Goal: Communication & Community: Answer question/provide support

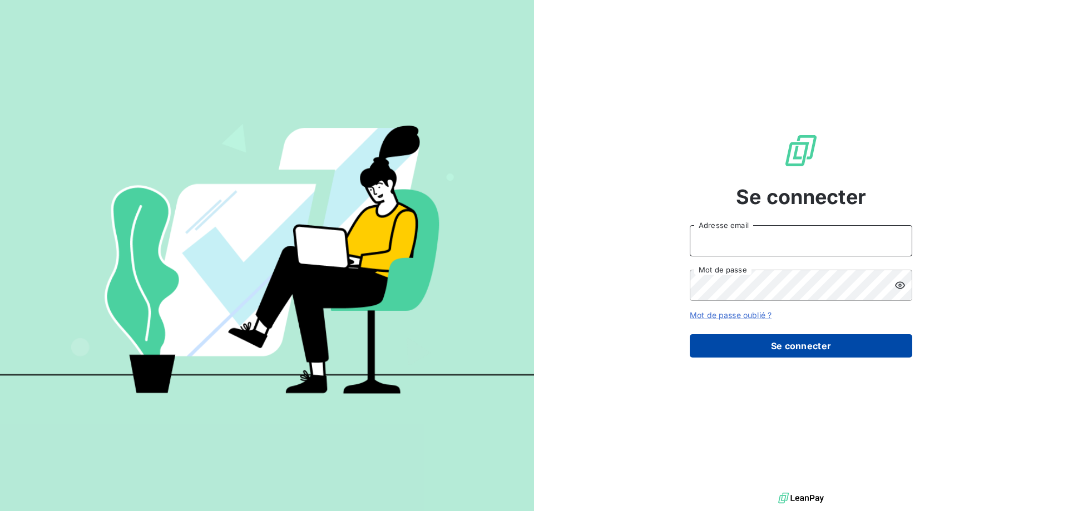
type input "[PERSON_NAME][EMAIL_ADDRESS][DOMAIN_NAME]"
click at [798, 343] on button "Se connecter" at bounding box center [801, 345] width 223 height 23
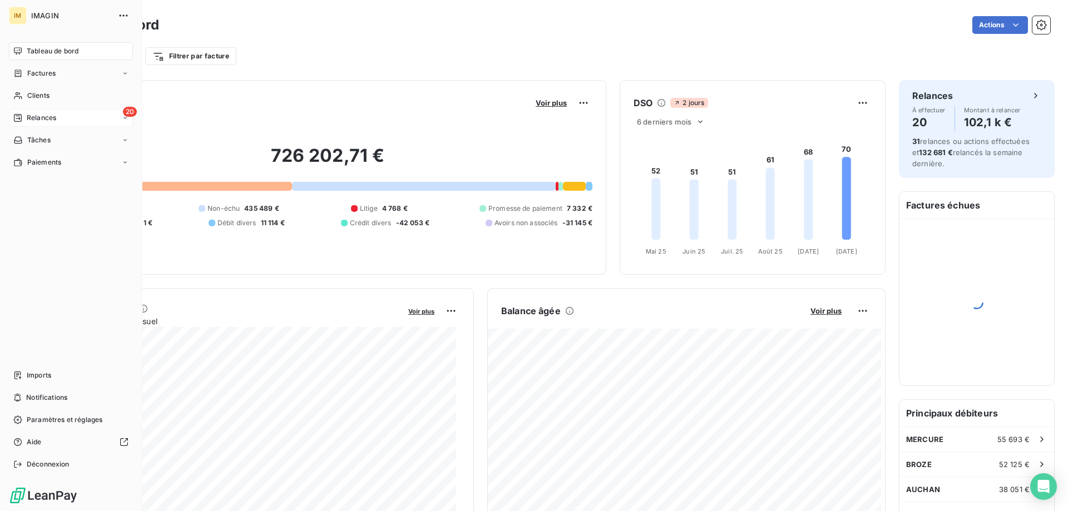
click at [23, 115] on div "Relances" at bounding box center [34, 118] width 43 height 10
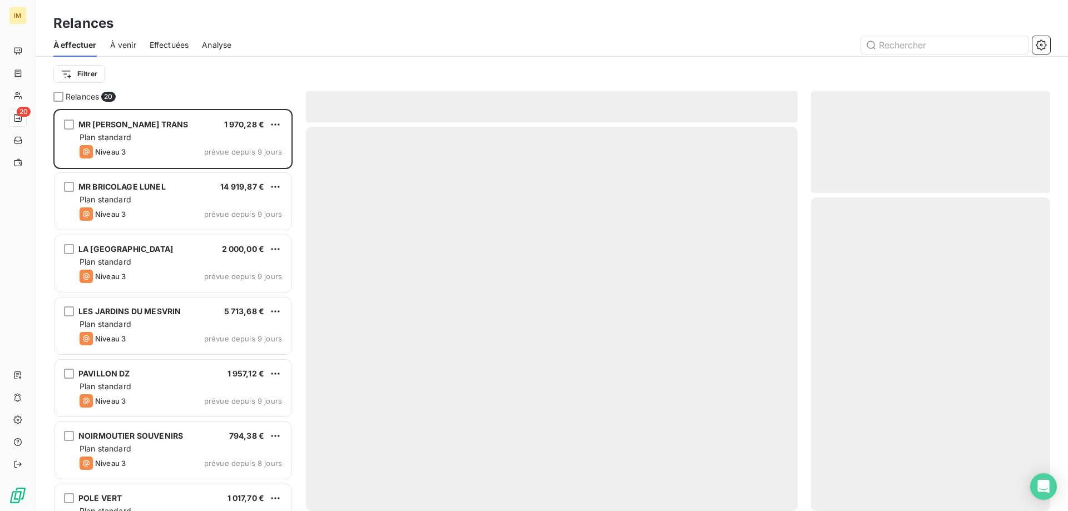
scroll to position [394, 231]
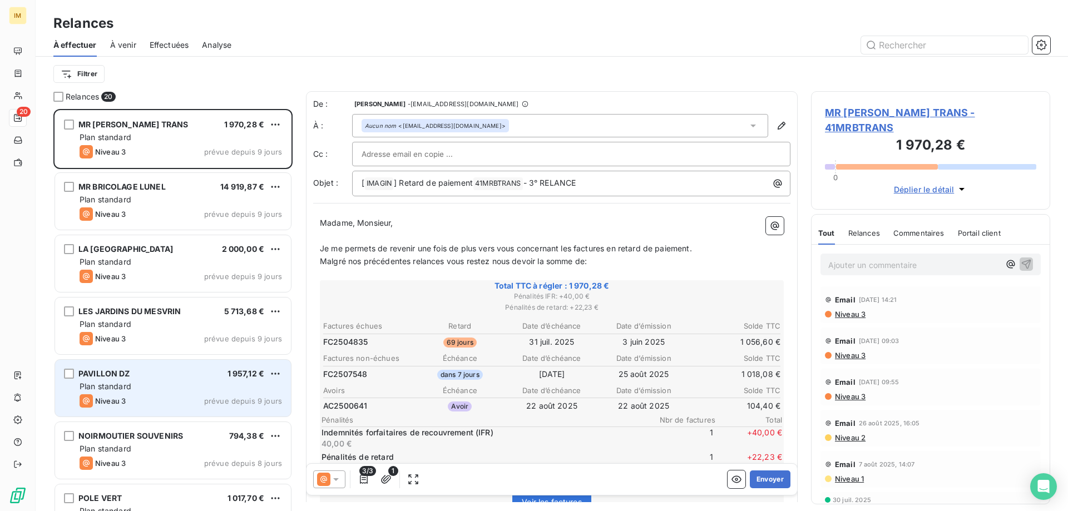
click at [246, 382] on div "Plan standard" at bounding box center [181, 386] width 202 height 11
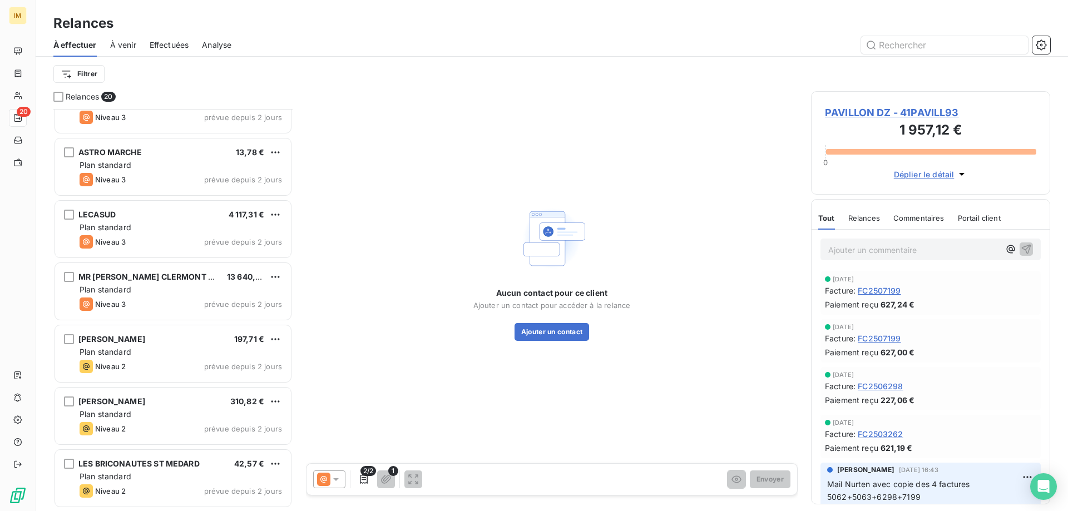
scroll to position [844, 0]
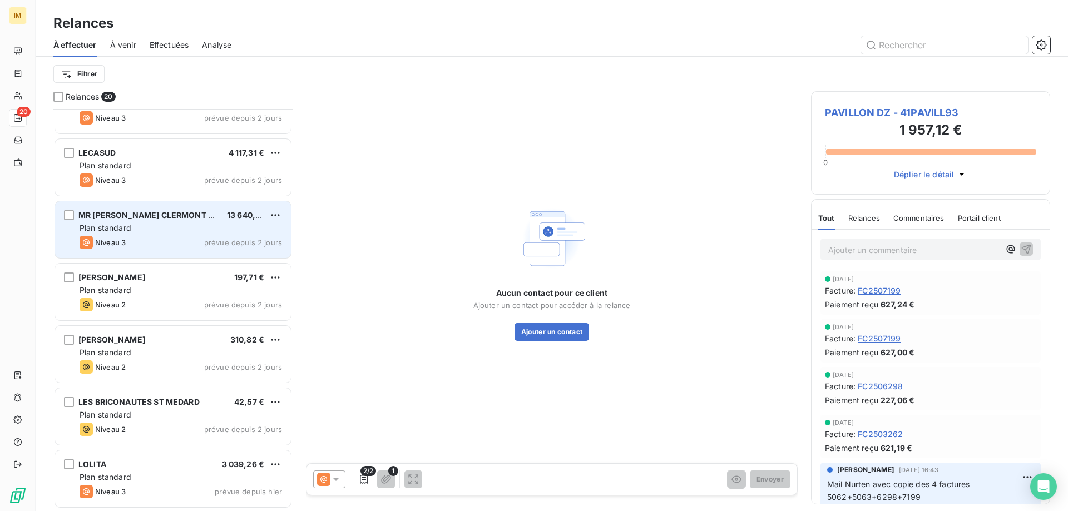
click at [196, 221] on div "MR [PERSON_NAME] CLERMONT L HERAULT 13 640,52 € Plan standard Niveau 3 prévue d…" at bounding box center [173, 229] width 236 height 57
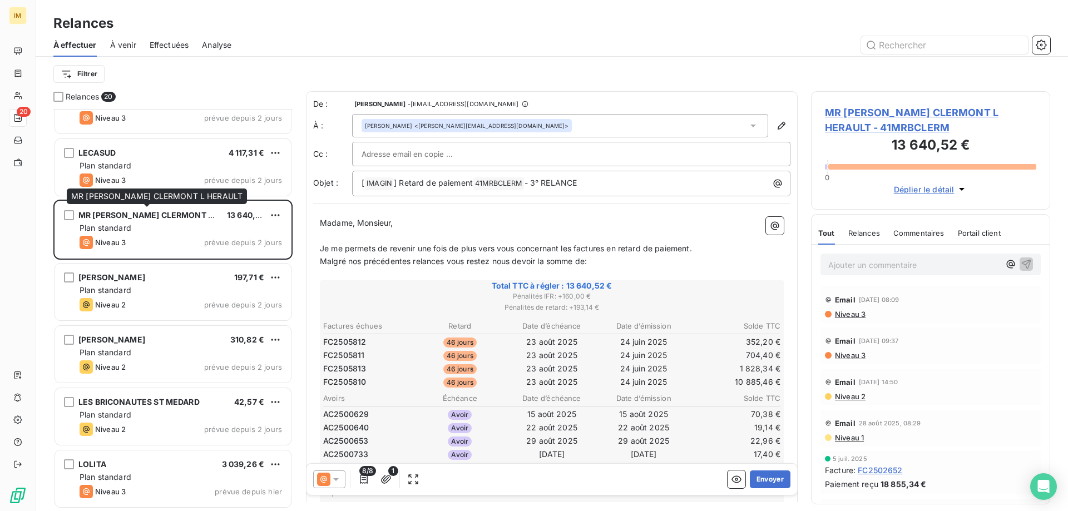
click at [191, 191] on span "MR [PERSON_NAME] CLERMONT L HERAULT" at bounding box center [156, 195] width 171 height 9
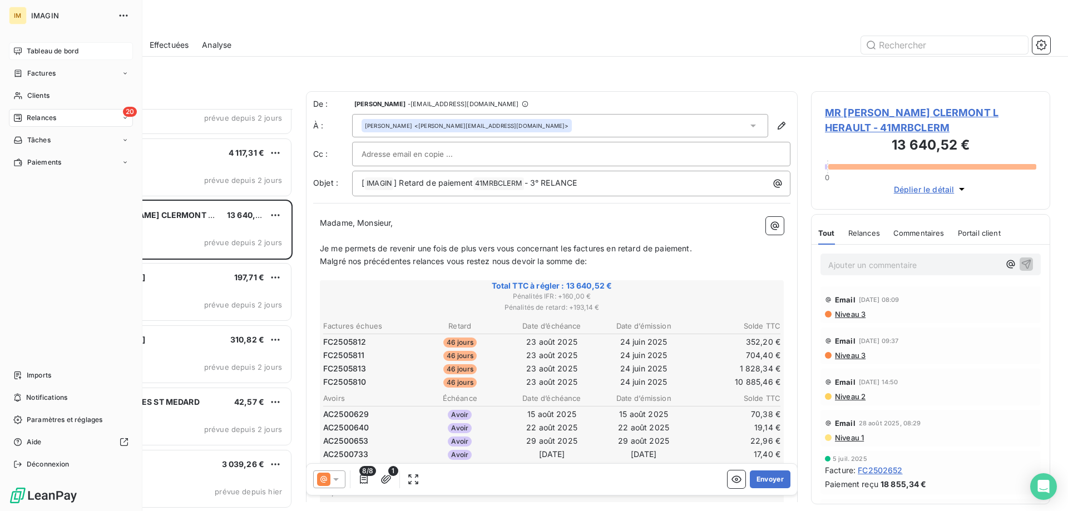
click at [23, 51] on div "Tableau de bord" at bounding box center [71, 51] width 124 height 18
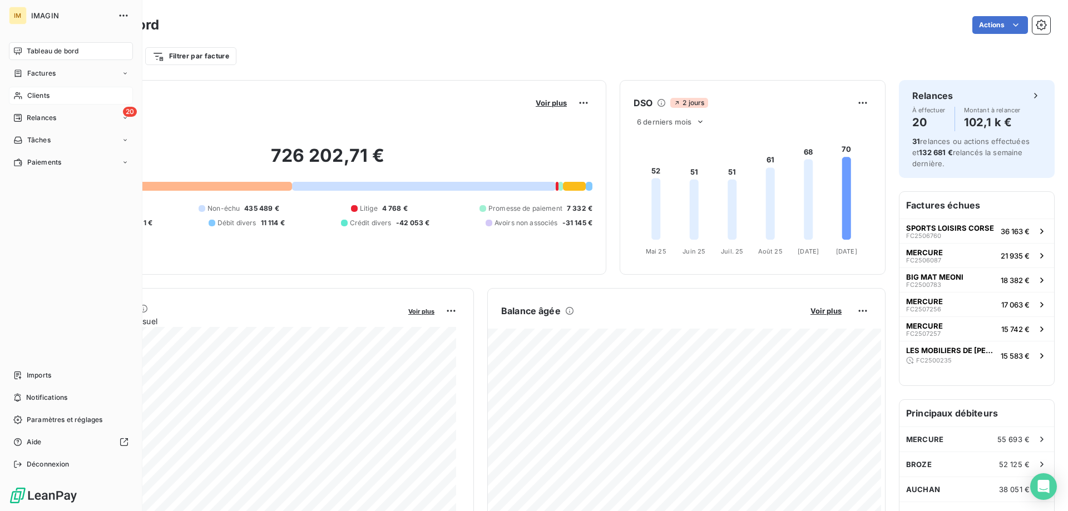
click at [22, 92] on icon at bounding box center [17, 95] width 9 height 9
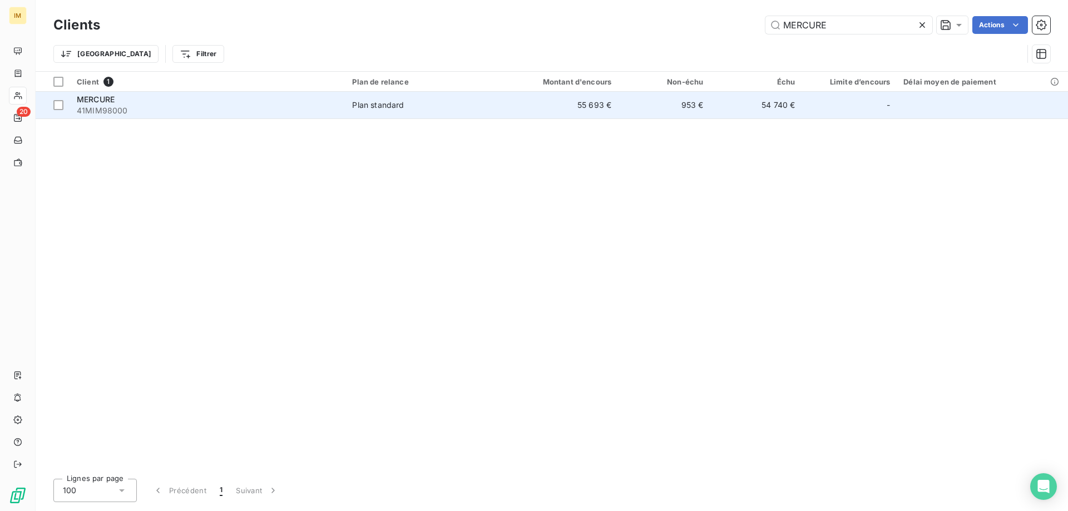
type input "MERCURE"
click at [388, 101] on div "Plan standard" at bounding box center [378, 105] width 52 height 11
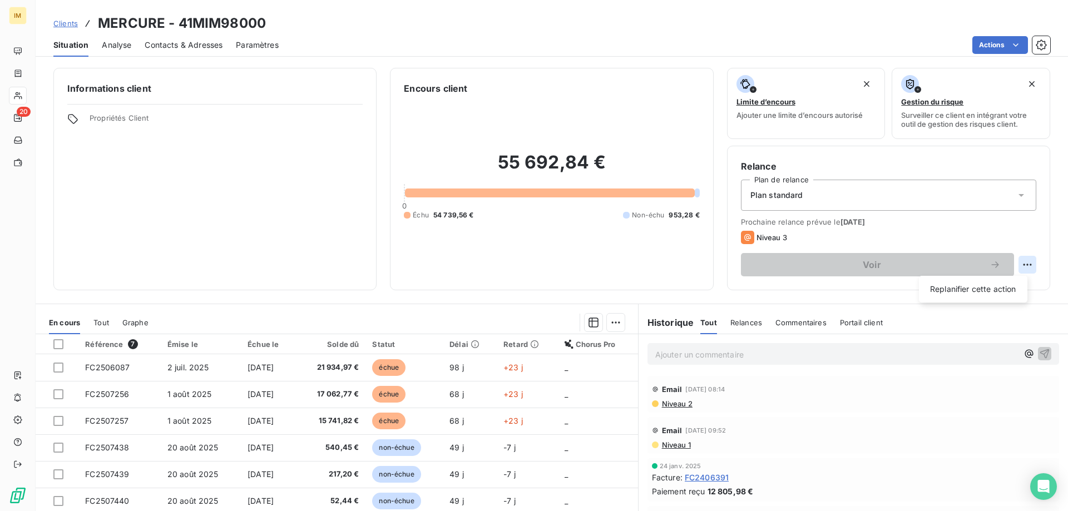
click at [1021, 265] on html "IM 20 Clients MERCURE - 41MIM98000 Situation Analyse Contacts & Adresses Paramè…" at bounding box center [534, 255] width 1068 height 511
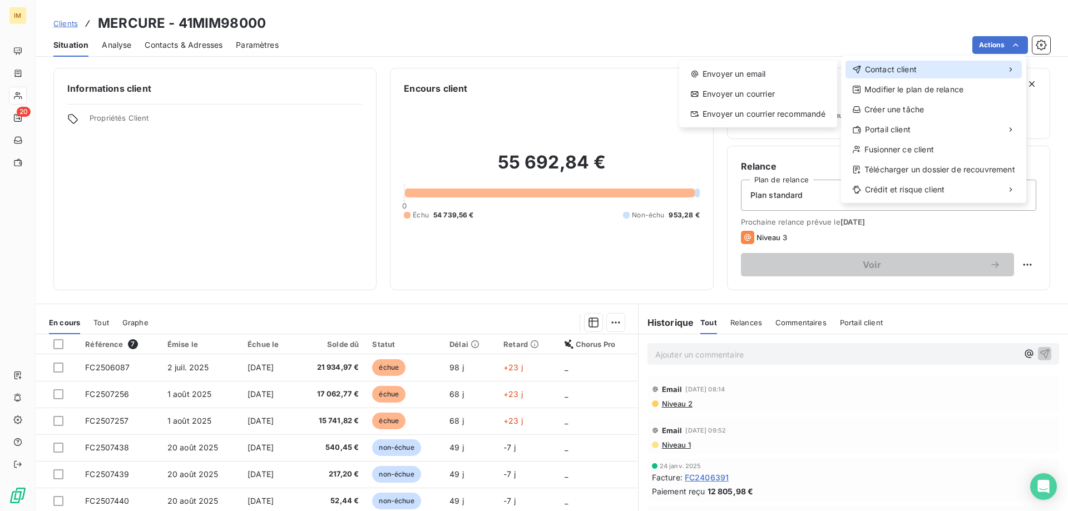
click at [937, 70] on div "Contact client" at bounding box center [934, 70] width 176 height 18
click at [914, 70] on span "Contact client" at bounding box center [891, 69] width 52 height 11
click at [933, 69] on div "Contact client" at bounding box center [934, 70] width 176 height 18
click at [860, 67] on icon at bounding box center [857, 70] width 8 height 8
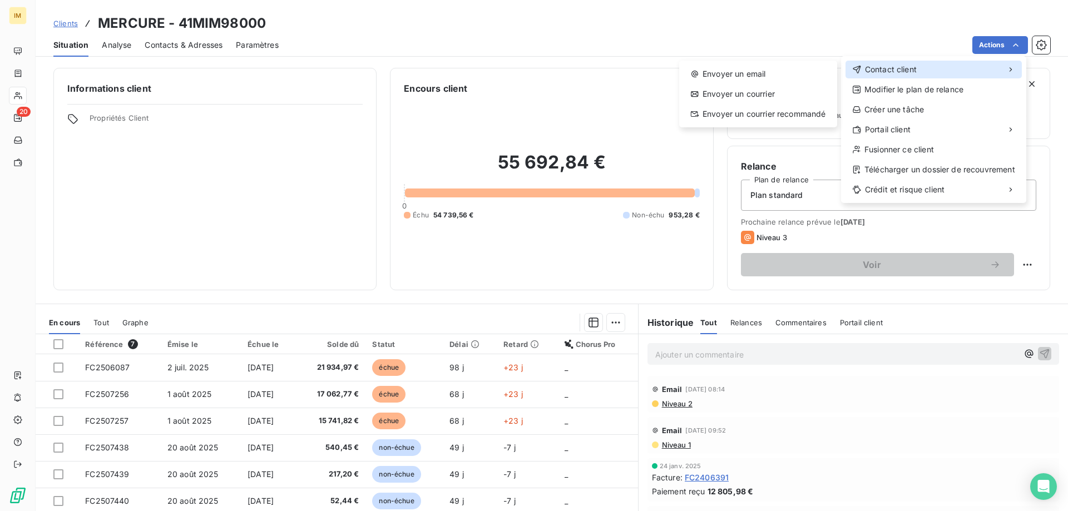
click at [856, 67] on icon at bounding box center [857, 70] width 8 height 8
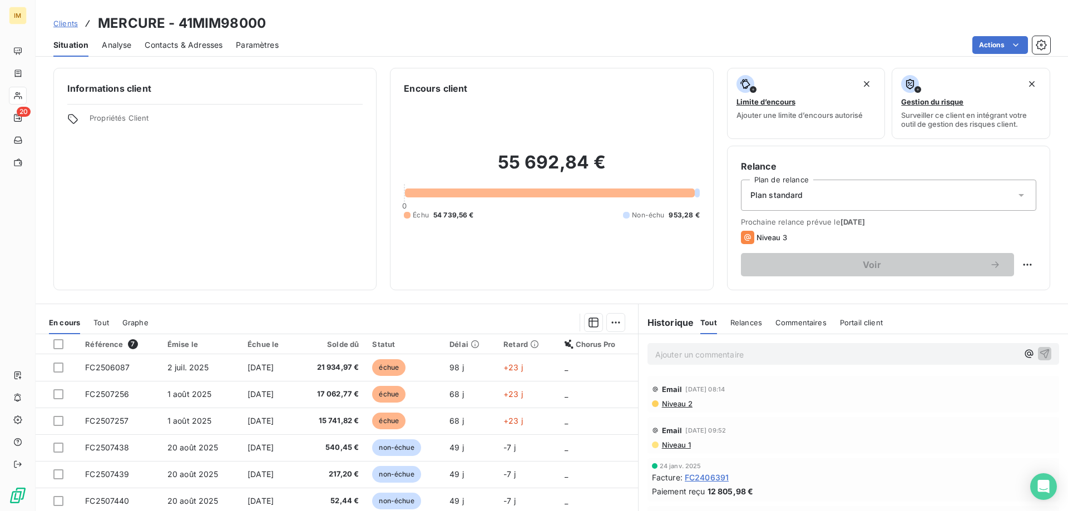
click at [837, 424] on html "IM 20 Clients MERCURE - 41MIM98000 Situation Analyse Contacts & Adresses Paramè…" at bounding box center [534, 255] width 1068 height 511
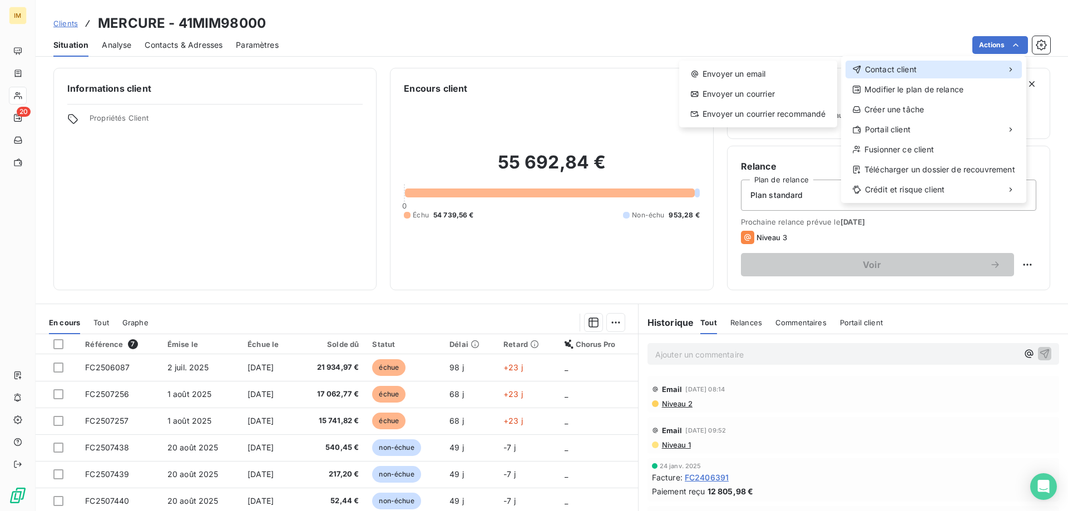
click at [916, 68] on span "Contact client" at bounding box center [891, 69] width 52 height 11
click at [751, 69] on div "Envoyer un email" at bounding box center [758, 74] width 149 height 18
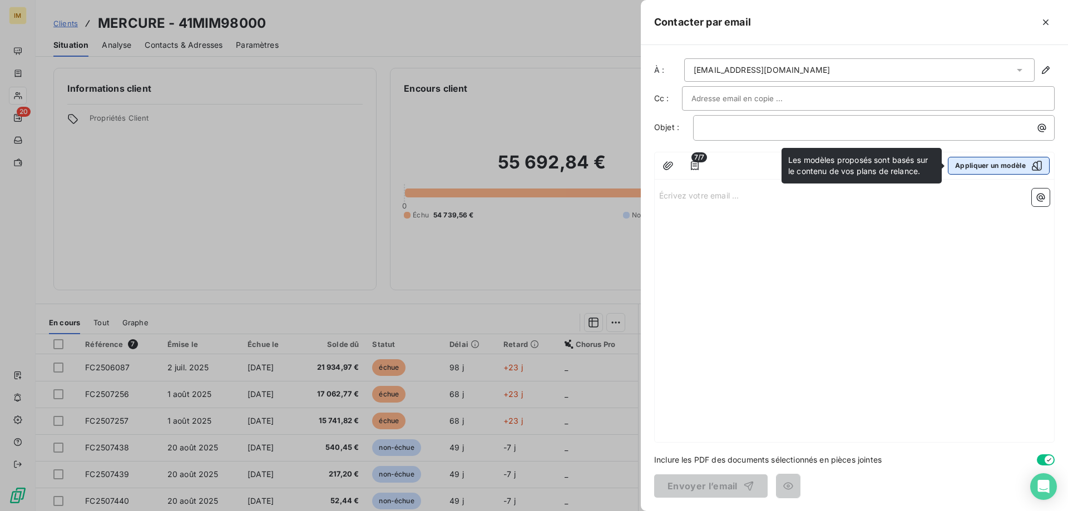
click at [1040, 164] on icon "button" at bounding box center [1036, 165] width 11 height 11
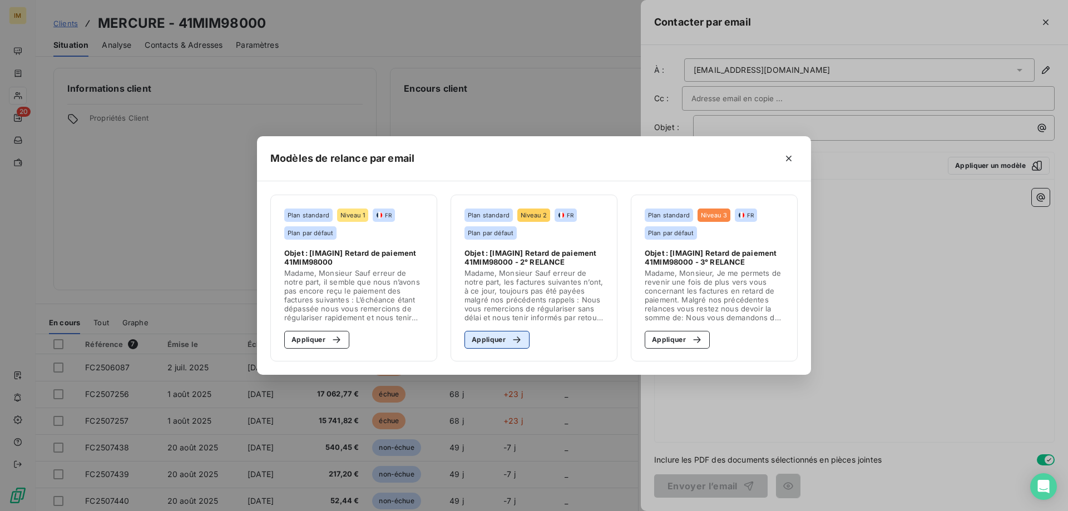
click at [507, 341] on div "button" at bounding box center [514, 339] width 17 height 11
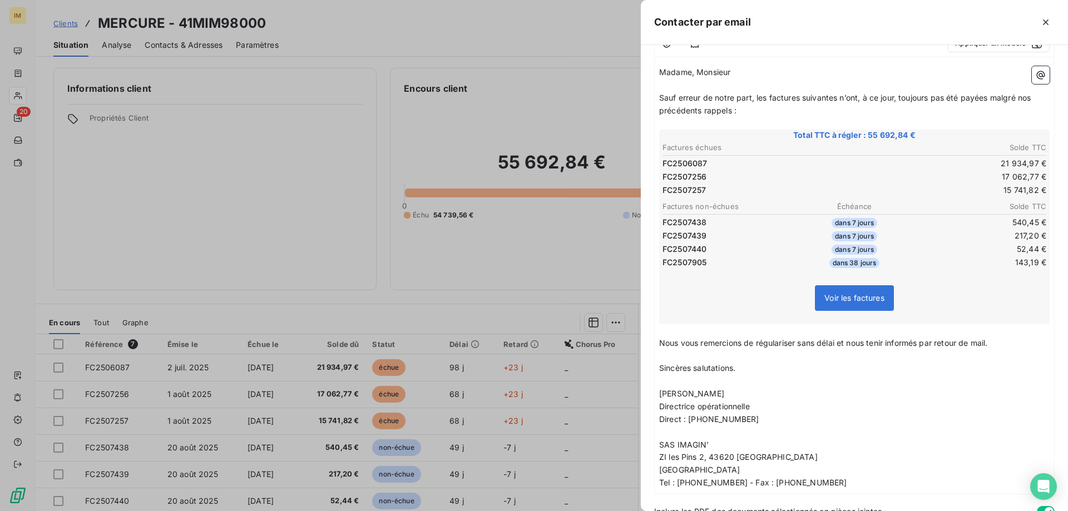
scroll to position [14, 0]
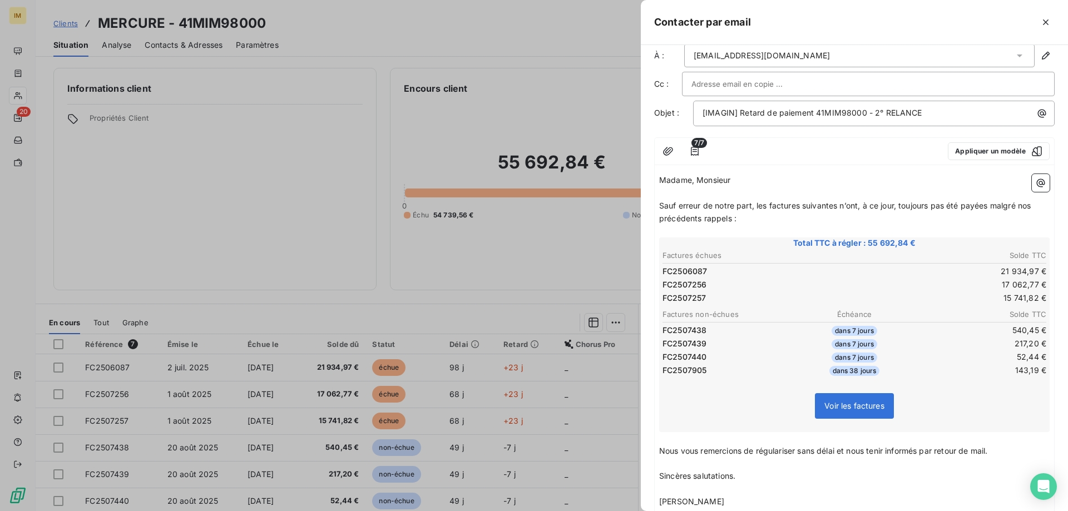
click at [735, 86] on input "text" at bounding box center [751, 84] width 120 height 17
paste input "[EMAIL_ADDRESS][DOMAIN_NAME]"
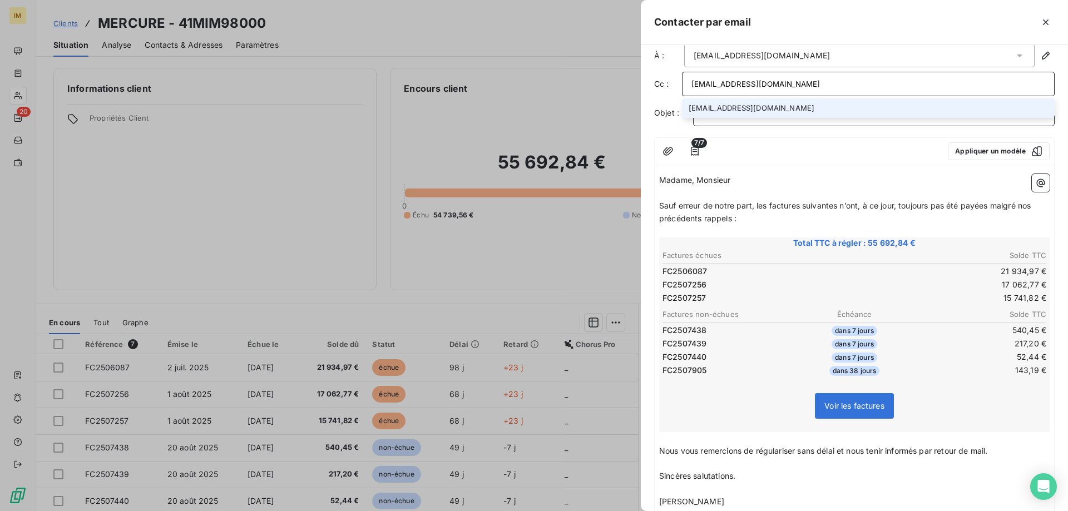
type input "[EMAIL_ADDRESS][DOMAIN_NAME]"
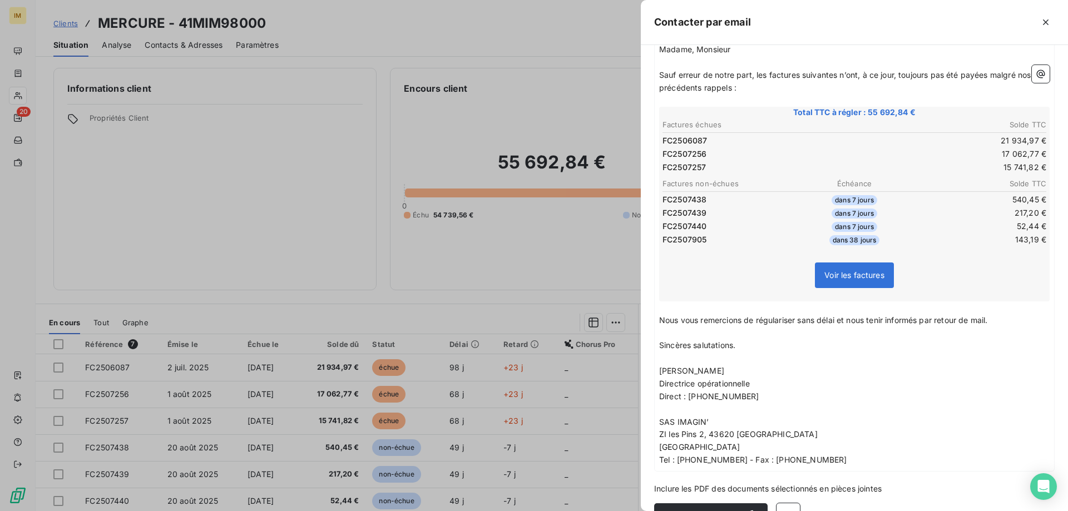
scroll to position [174, 0]
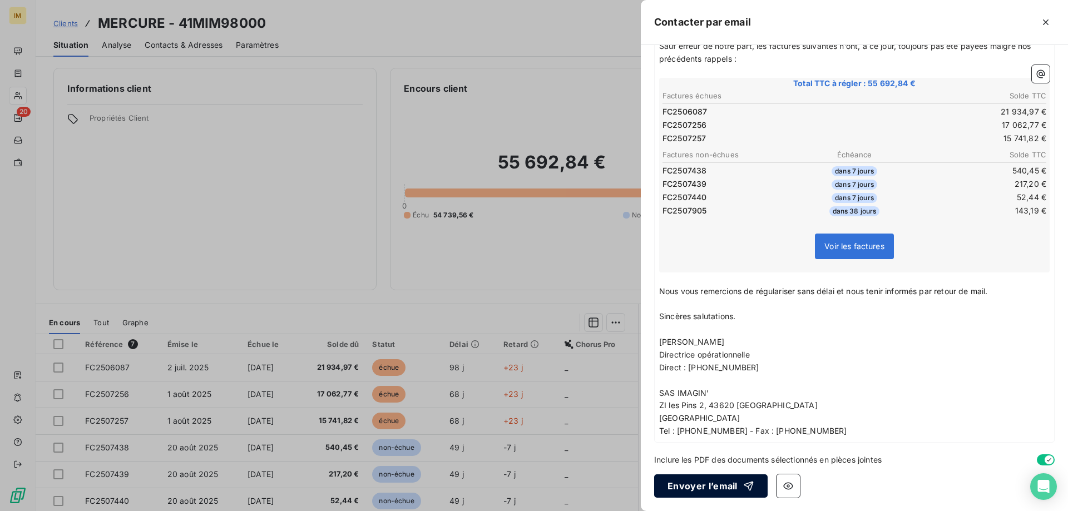
click at [711, 488] on button "Envoyer l’email" at bounding box center [710, 485] width 113 height 23
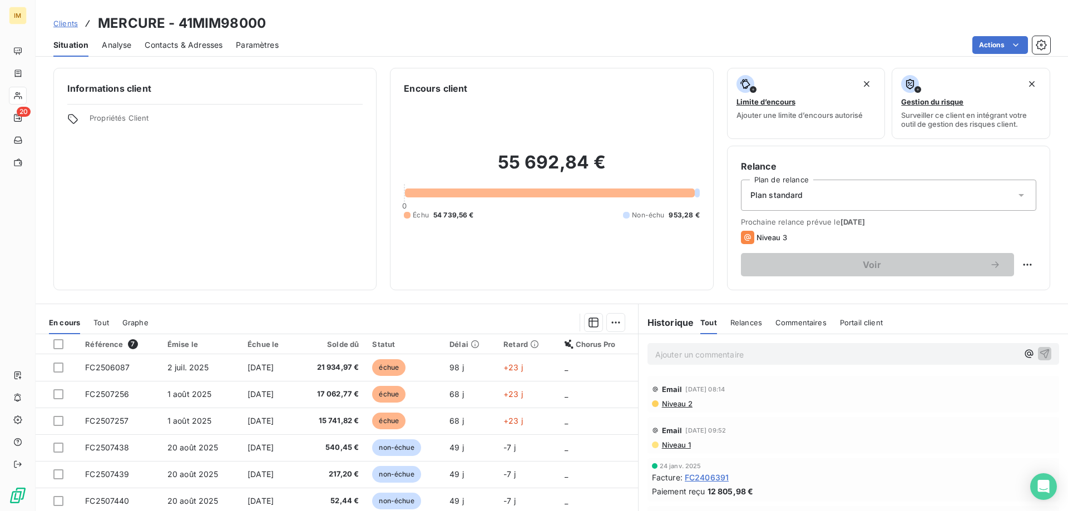
click at [843, 321] on span "Portail client" at bounding box center [861, 322] width 43 height 9
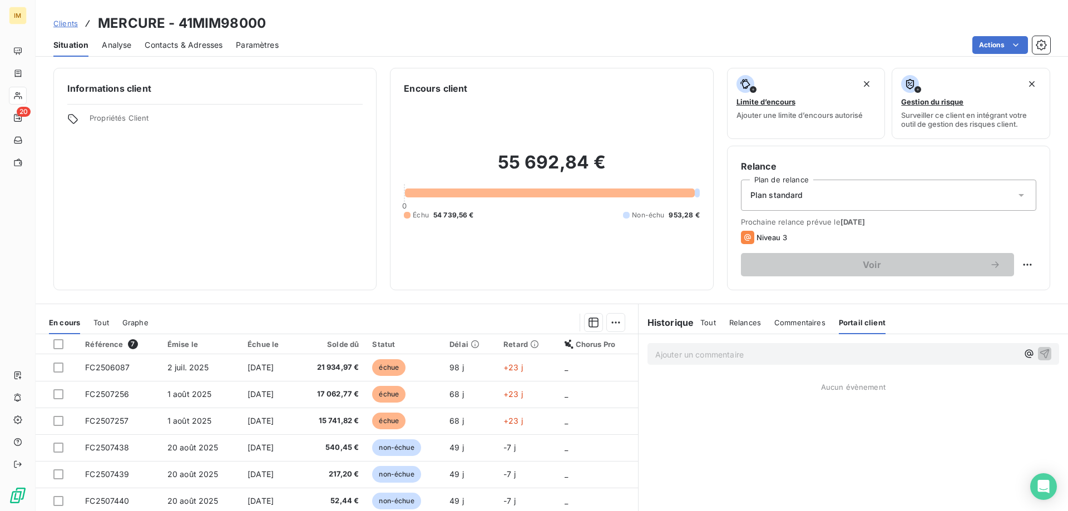
click at [780, 325] on span "Commentaires" at bounding box center [799, 322] width 51 height 9
click at [737, 325] on span "Relances" at bounding box center [745, 322] width 32 height 9
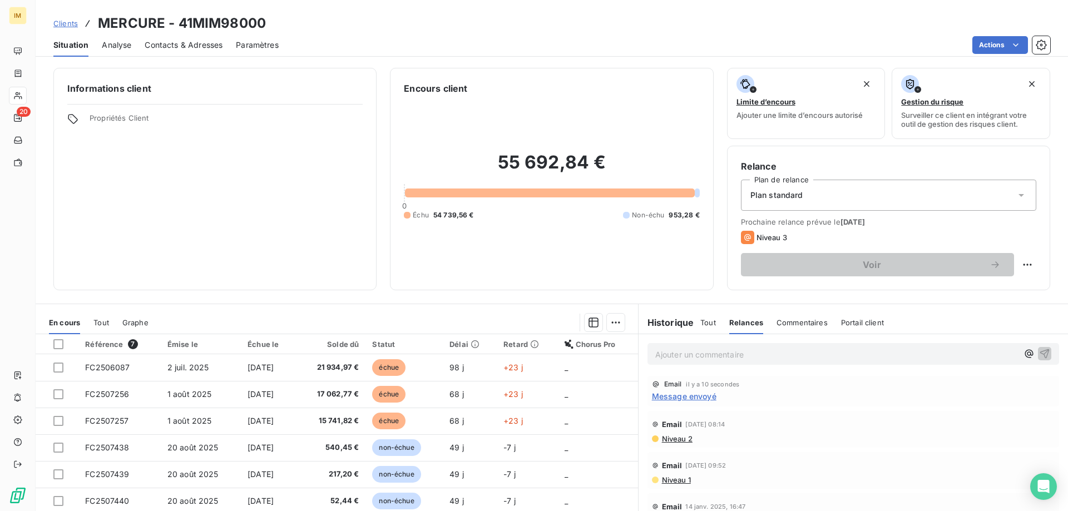
click at [704, 323] on span "Tout" at bounding box center [708, 322] width 16 height 9
